Goal: Task Accomplishment & Management: Use online tool/utility

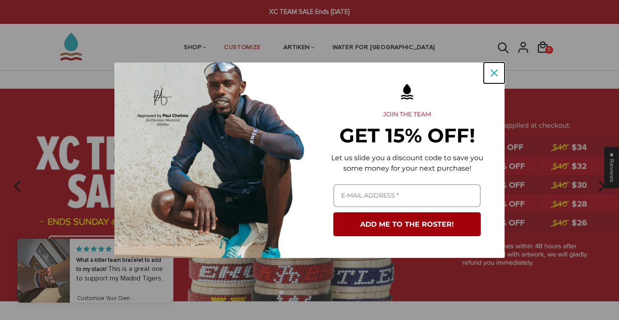
click at [493, 71] on icon "close icon" at bounding box center [494, 72] width 7 height 7
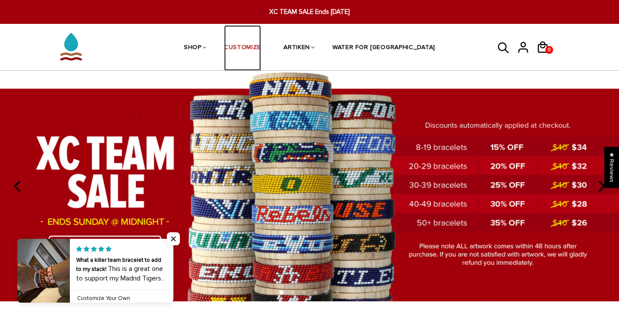
click at [261, 47] on link "CUSTOMIZE" at bounding box center [242, 48] width 37 height 46
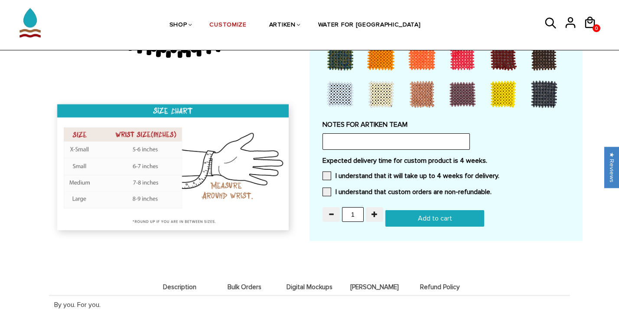
scroll to position [776, 0]
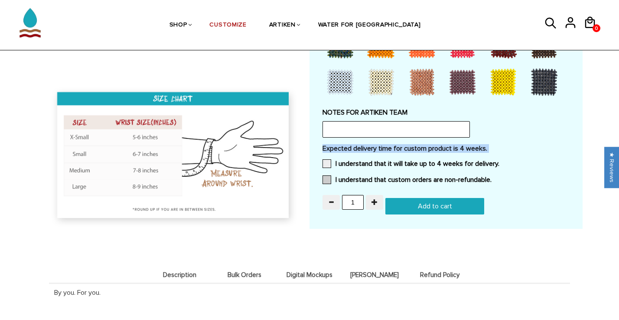
drag, startPoint x: 315, startPoint y: 139, endPoint x: 392, endPoint y: 180, distance: 87.3
click at [323, 162] on span at bounding box center [327, 163] width 9 height 9
click at [500, 161] on input "I understand that it will take up to 4 weeks for delivery." at bounding box center [500, 161] width 0 height 0
click at [330, 176] on span at bounding box center [327, 179] width 9 height 9
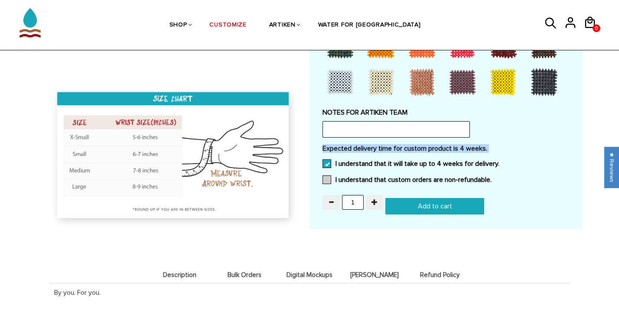
click at [492, 177] on input "I understand that custom orders are non-refundable." at bounding box center [492, 177] width 0 height 0
click at [330, 145] on label "Expected delivery time for custom product is 4 weeks." at bounding box center [446, 148] width 247 height 9
drag, startPoint x: 194, startPoint y: 146, endPoint x: 207, endPoint y: 2, distance: 145.0
